Goal: Transaction & Acquisition: Book appointment/travel/reservation

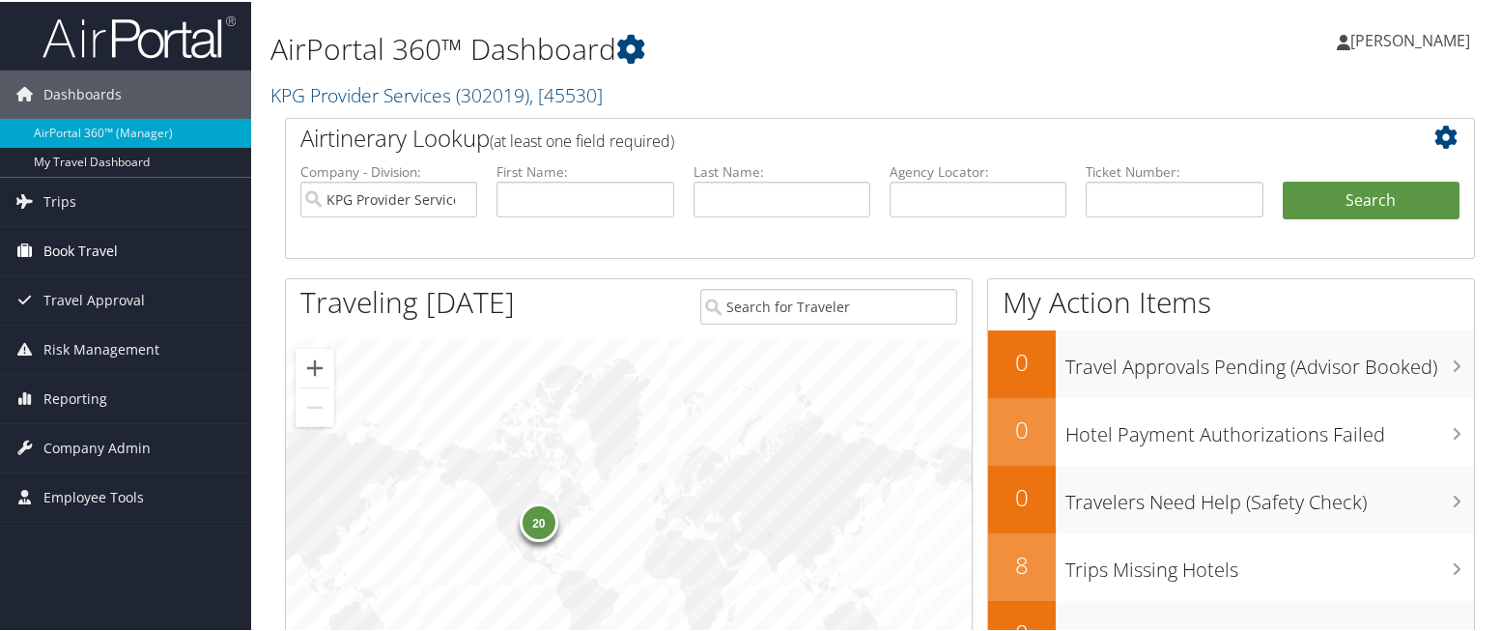
click at [144, 249] on link "Book Travel" at bounding box center [125, 249] width 251 height 48
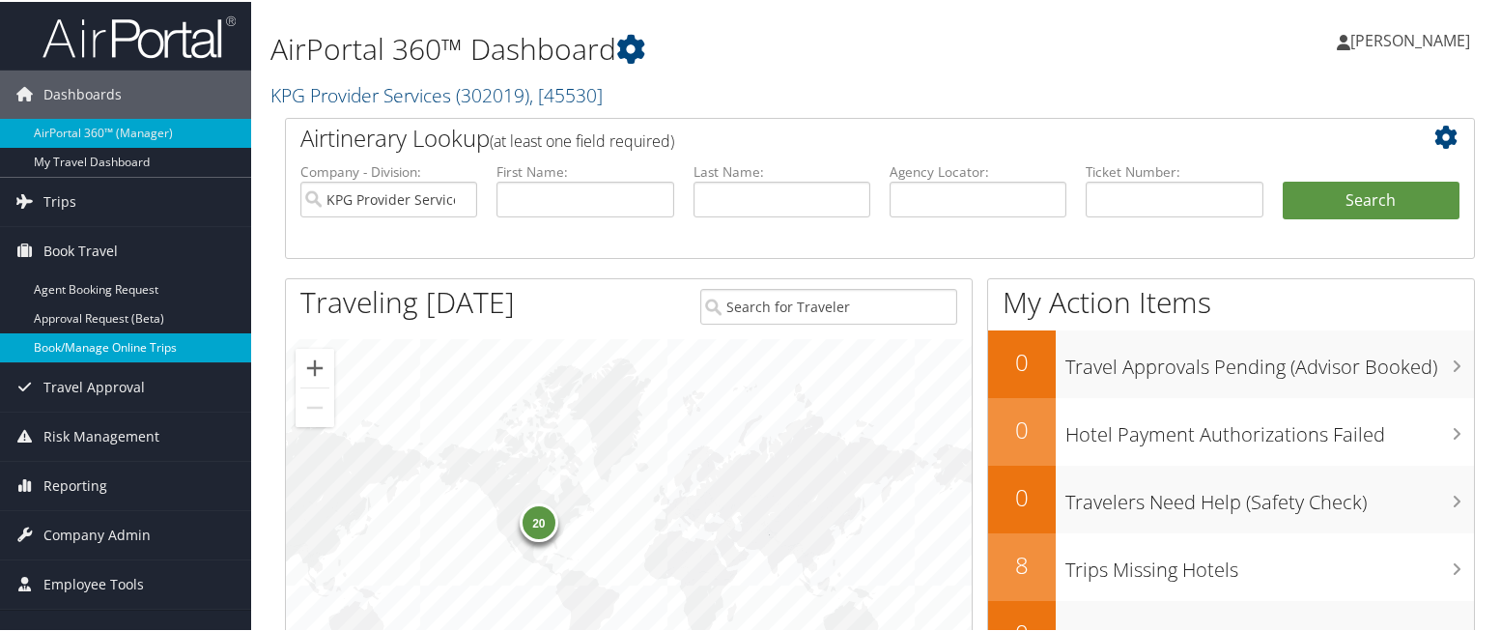
click at [127, 347] on link "Book/Manage Online Trips" at bounding box center [125, 345] width 251 height 29
